Goal: Find specific page/section: Find specific page/section

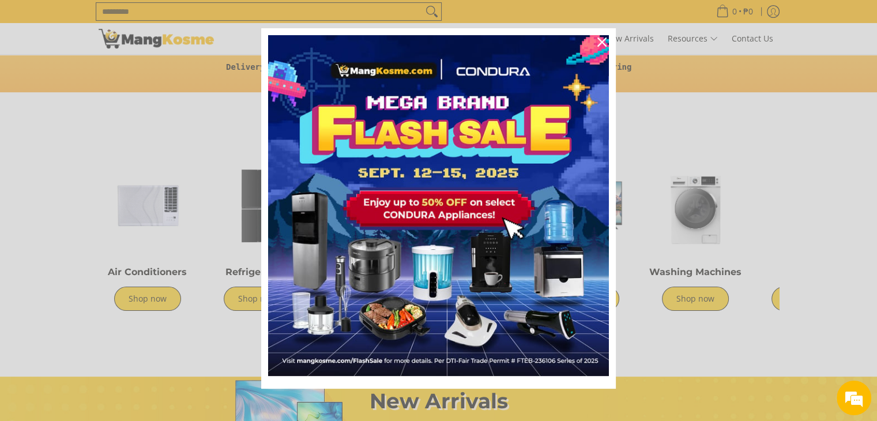
scroll to position [13, 0]
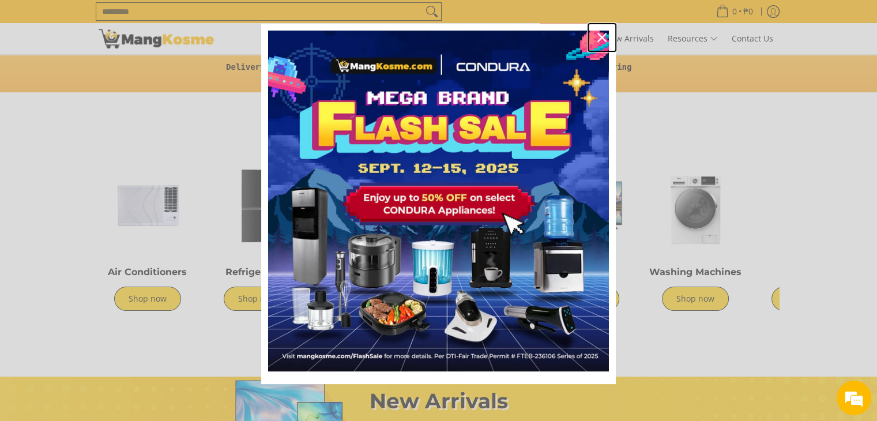
click at [598, 39] on icon "close icon" at bounding box center [601, 37] width 9 height 9
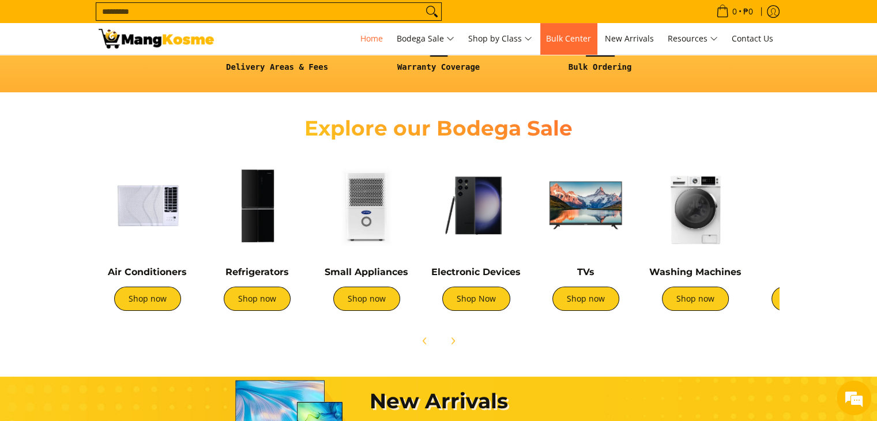
click at [597, 39] on link "Bulk Center" at bounding box center [568, 38] width 56 height 31
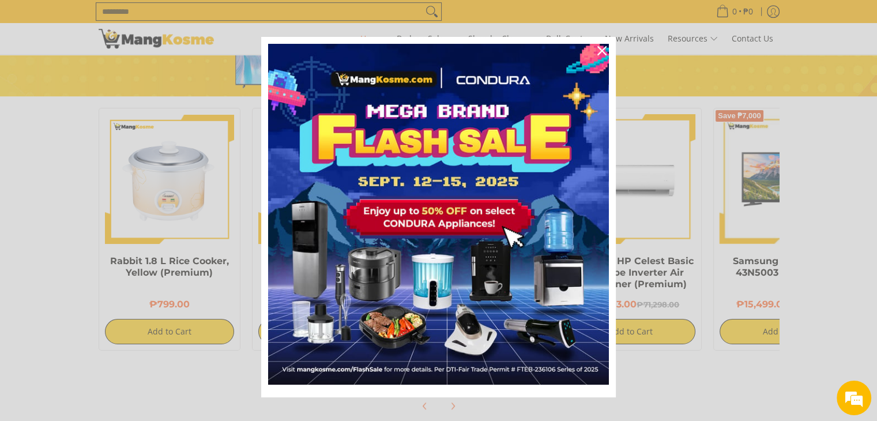
scroll to position [980, 0]
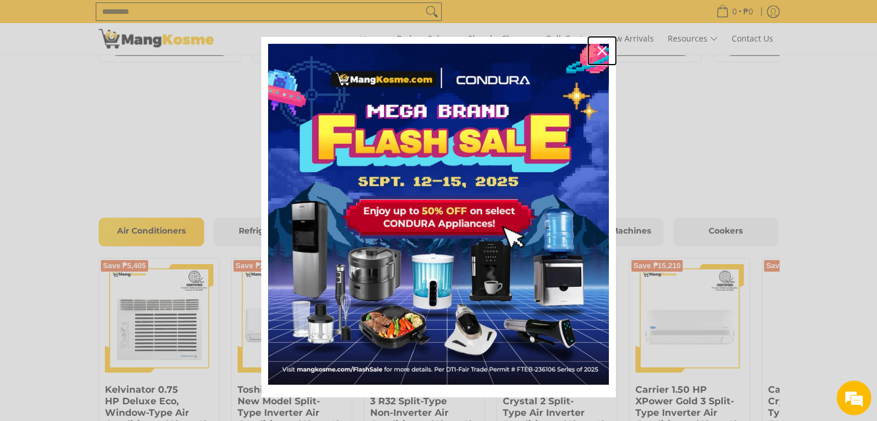
click at [598, 52] on icon "close icon" at bounding box center [601, 50] width 9 height 9
